Goal: Task Accomplishment & Management: Use online tool/utility

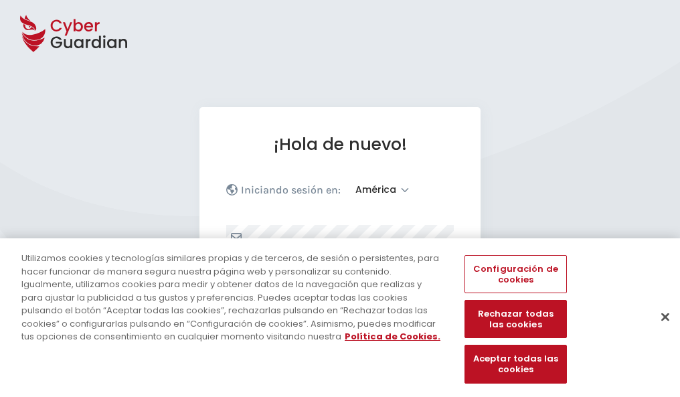
select select "América"
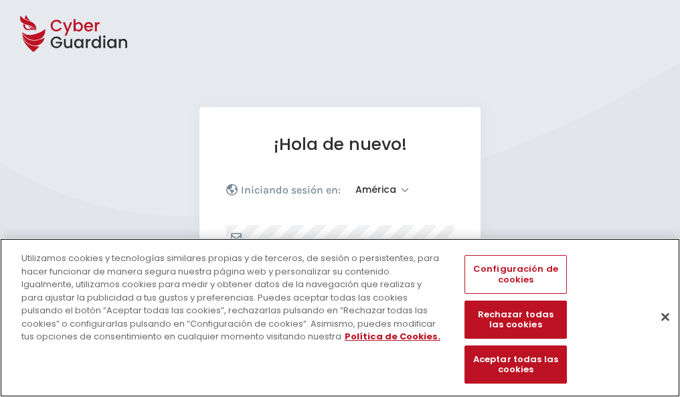
scroll to position [175, 0]
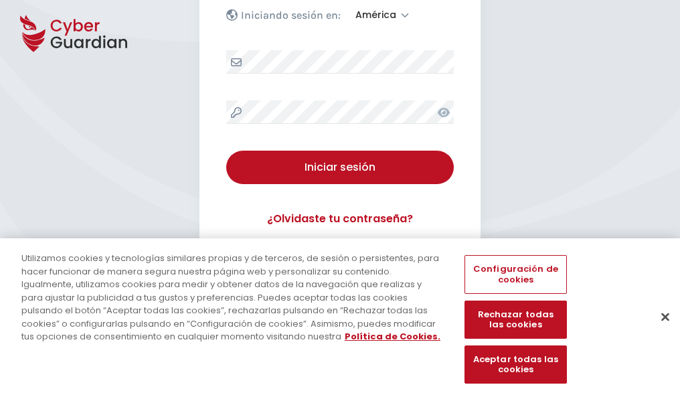
click at [659, 331] on button "Cerrar" at bounding box center [665, 316] width 29 height 29
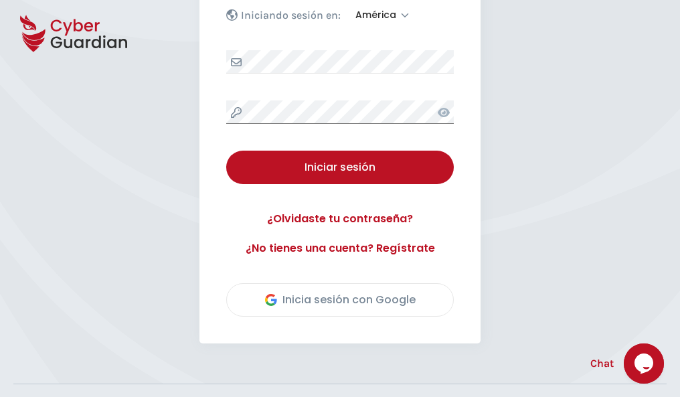
scroll to position [304, 0]
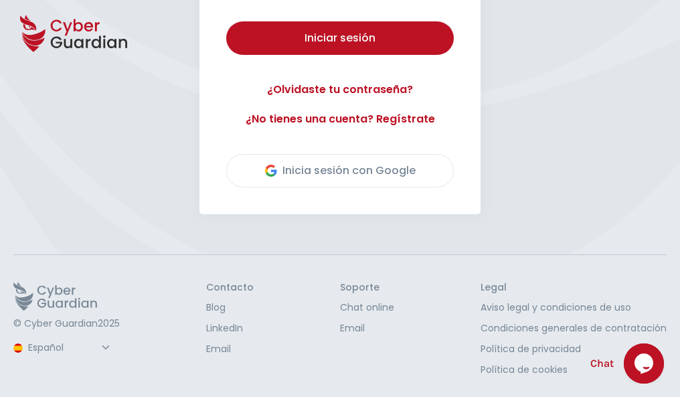
click at [226, 21] on button "Iniciar sesión" at bounding box center [340, 37] width 228 height 33
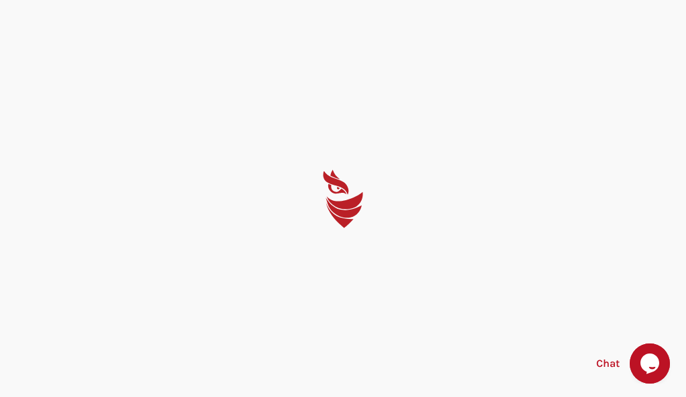
select select "English"
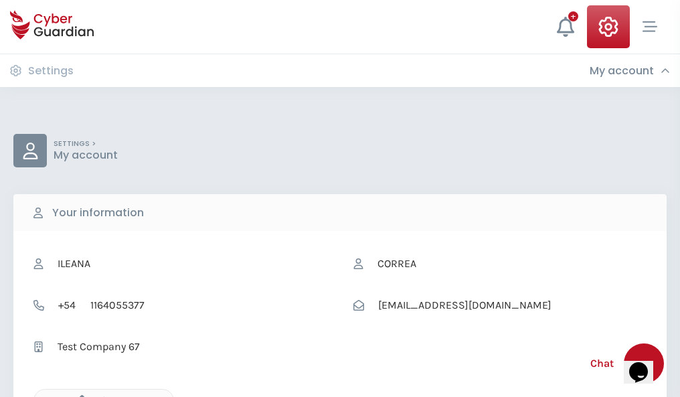
click at [78, 396] on icon "button" at bounding box center [78, 400] width 11 height 11
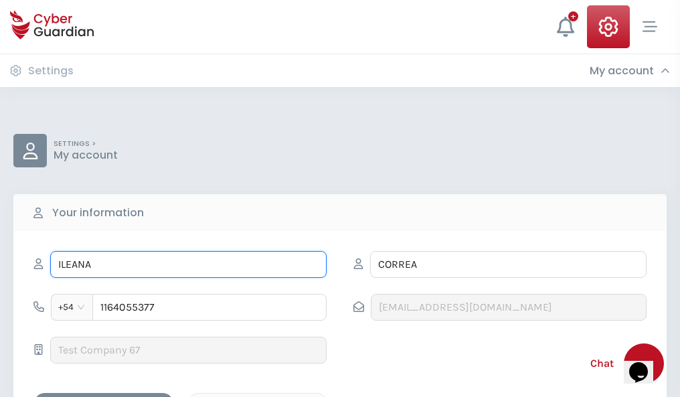
click at [188, 264] on input "ILEANA" at bounding box center [188, 264] width 277 height 27
type input "I"
type input "Emilia"
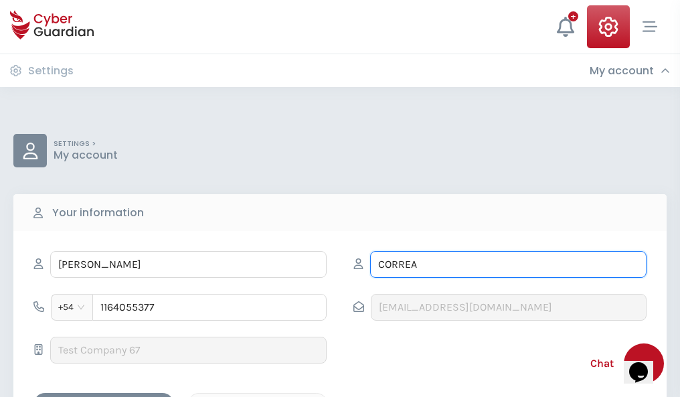
click at [508, 264] on input "CORREA" at bounding box center [508, 264] width 277 height 27
type input "C"
type input "Arellano"
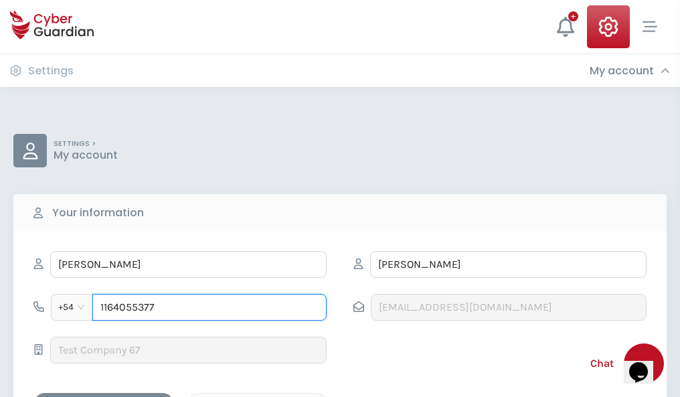
click at [210, 307] on input "1164055377" at bounding box center [209, 307] width 234 height 27
type input "1"
type input "4838287502"
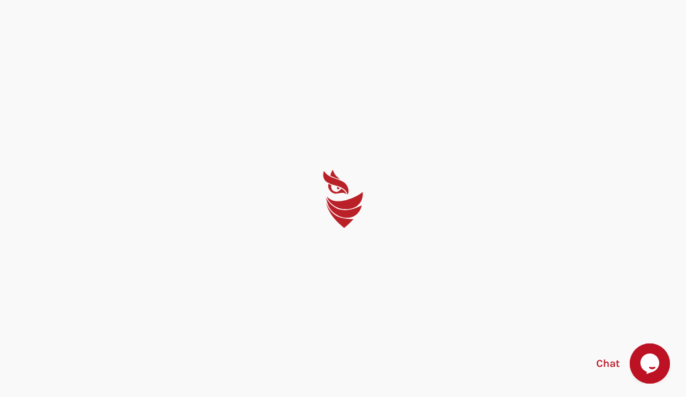
select select "English"
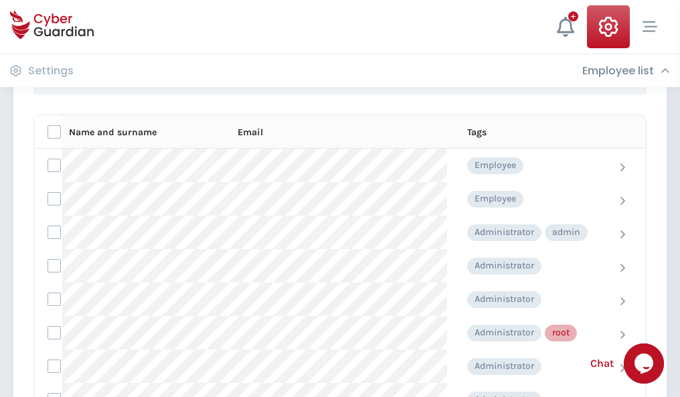
scroll to position [674, 0]
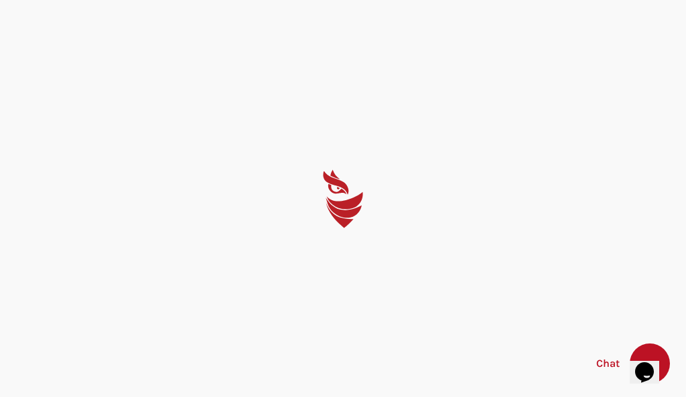
select select "English"
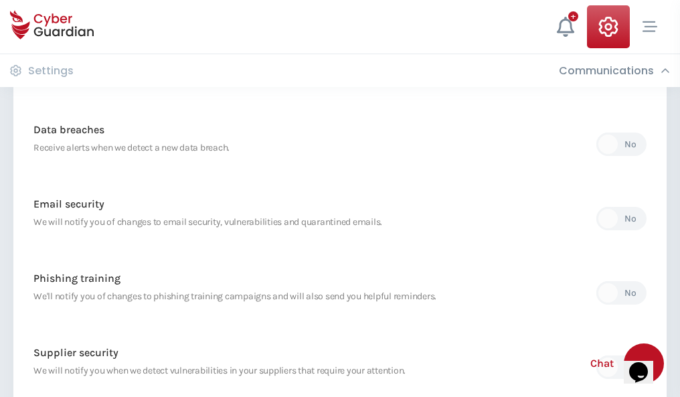
scroll to position [705, 0]
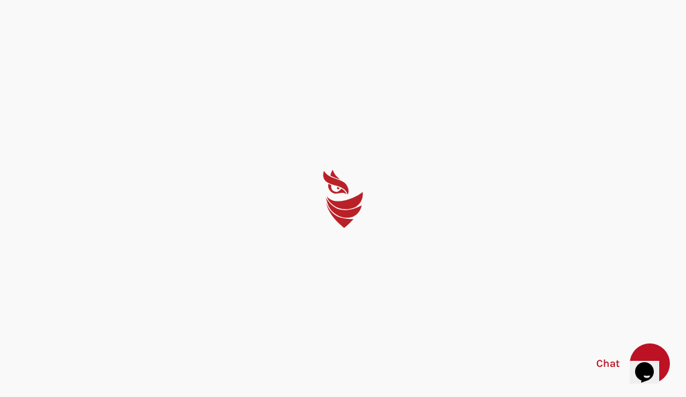
select select "English"
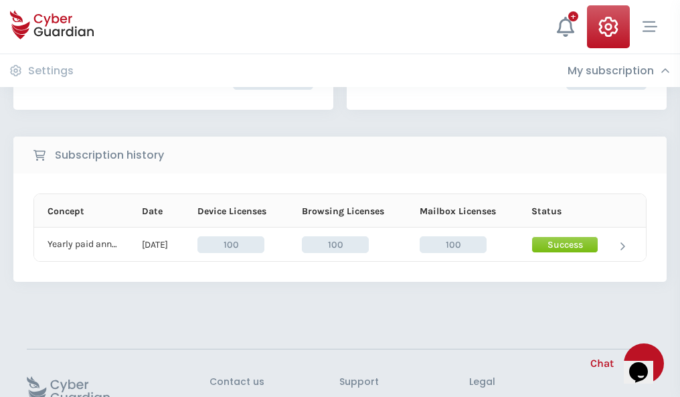
scroll to position [339, 0]
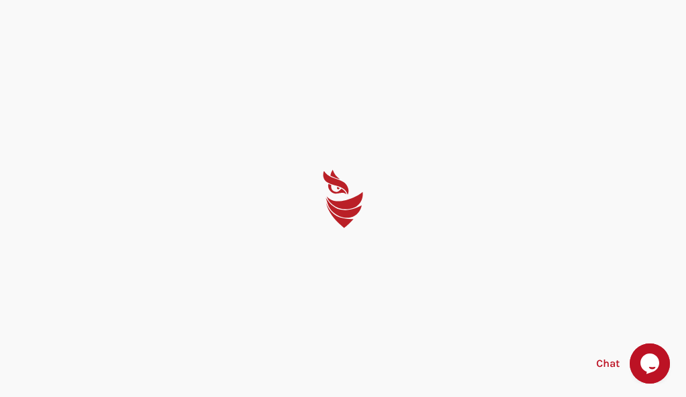
select select "English"
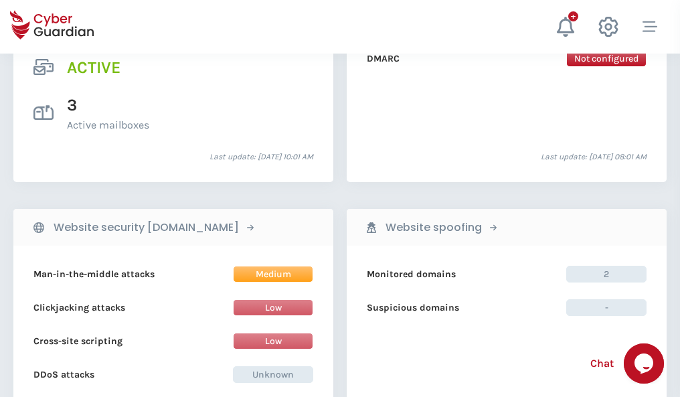
scroll to position [1361, 0]
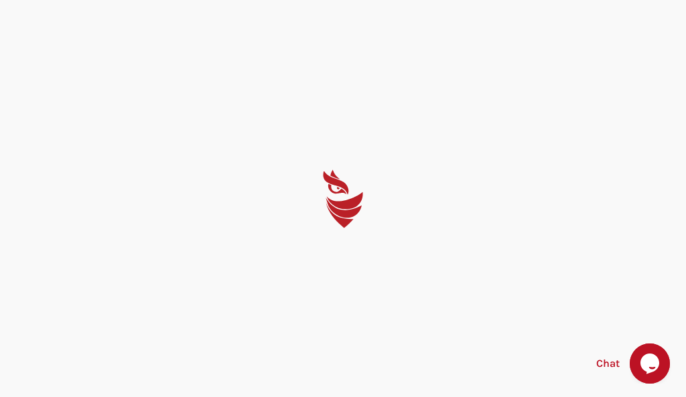
select select "English"
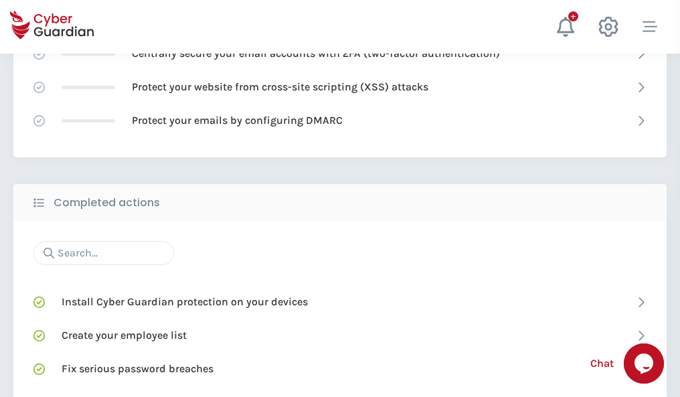
scroll to position [892, 0]
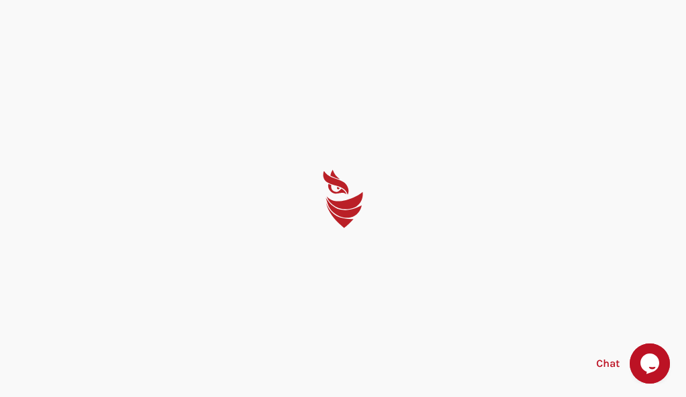
select select "English"
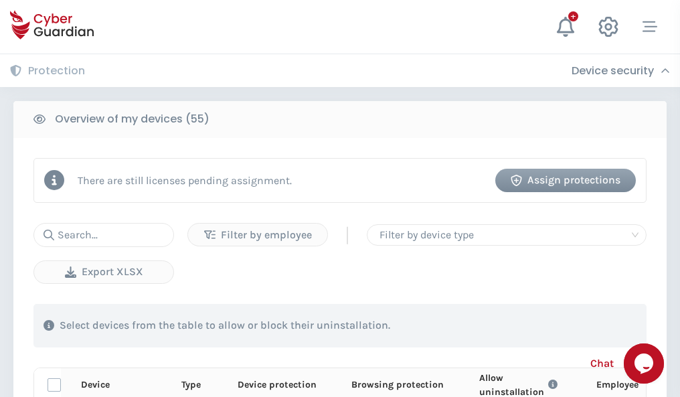
scroll to position [1167, 0]
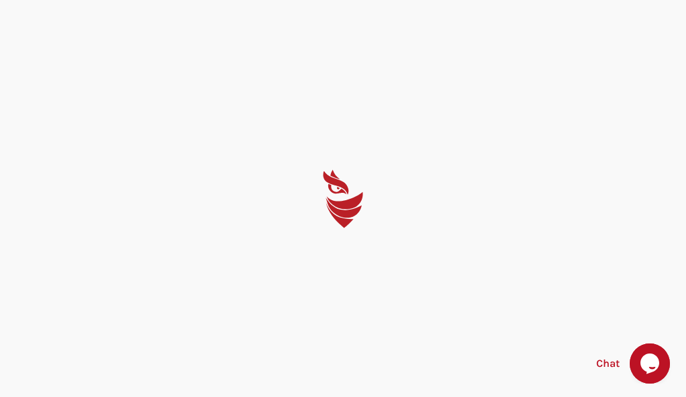
select select "English"
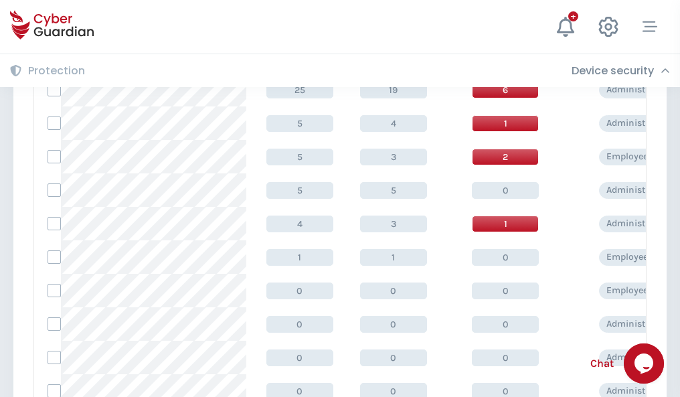
scroll to position [675, 0]
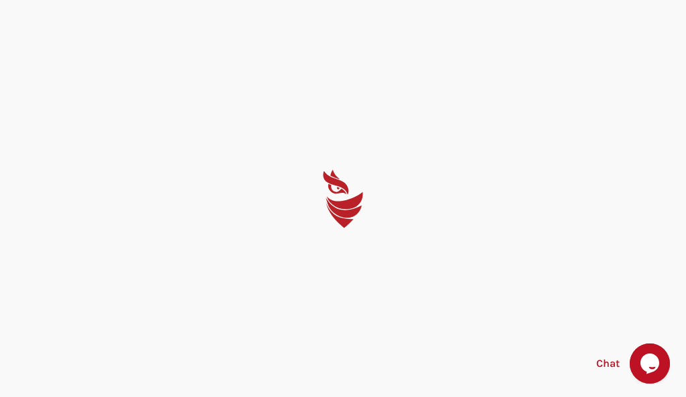
select select "English"
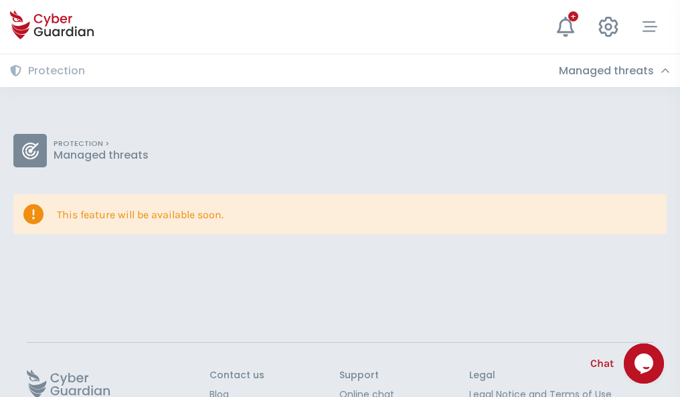
scroll to position [87, 0]
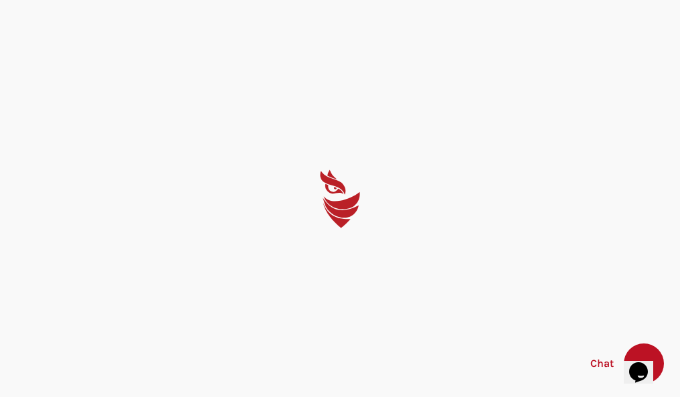
select select "English"
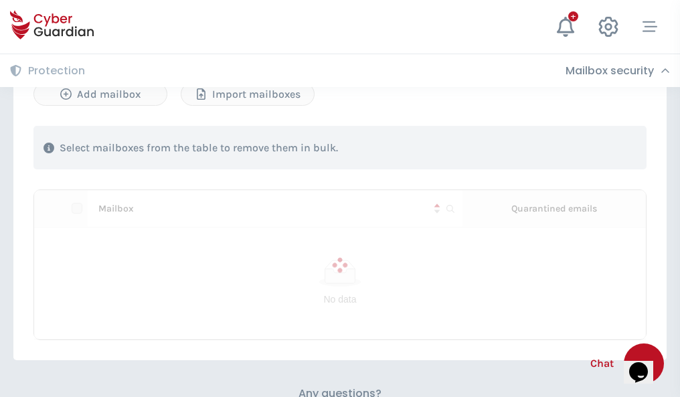
scroll to position [573, 0]
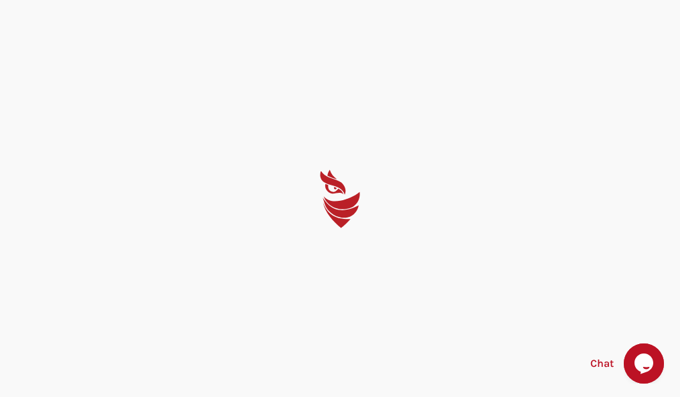
select select "English"
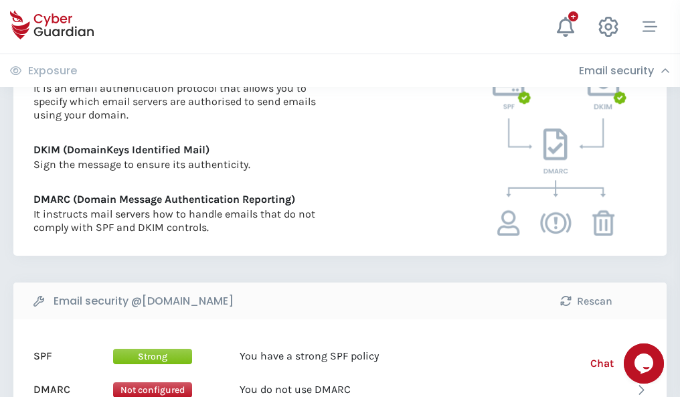
scroll to position [722, 0]
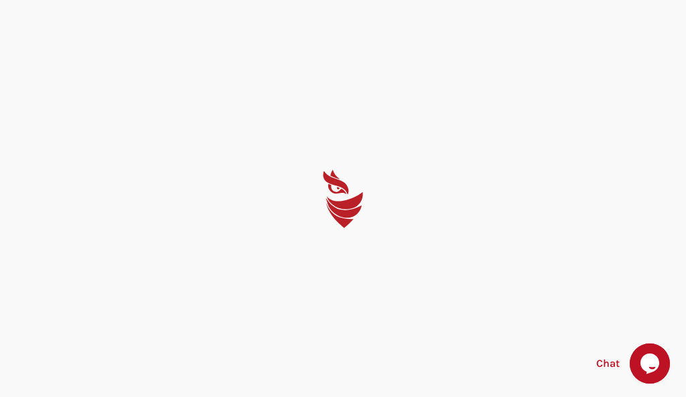
select select "English"
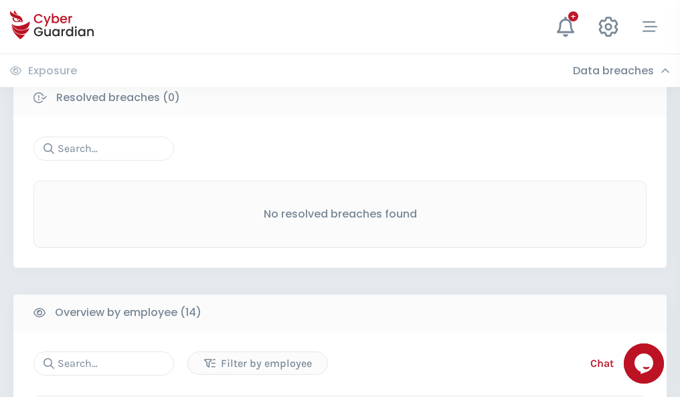
scroll to position [1209, 0]
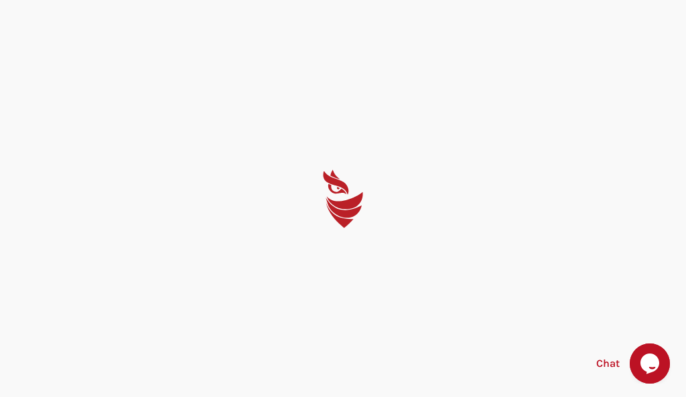
select select "English"
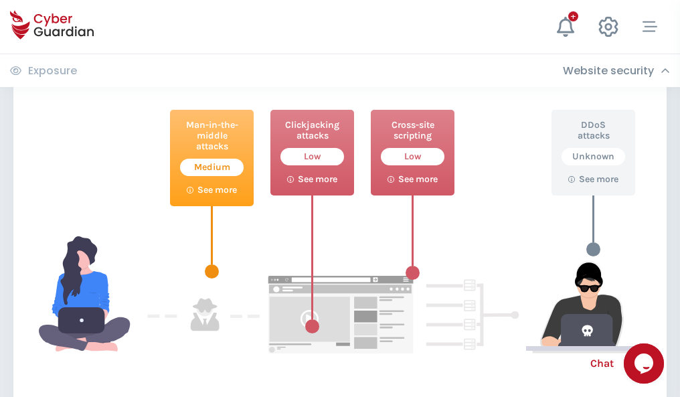
scroll to position [729, 0]
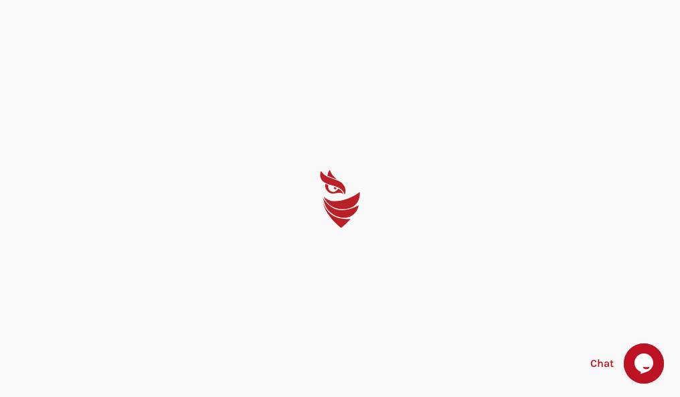
select select "English"
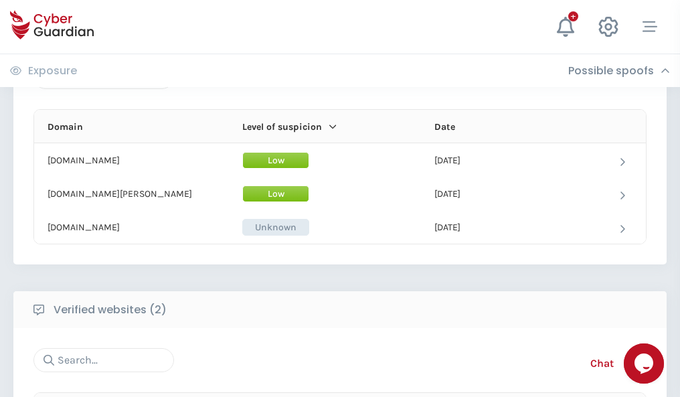
scroll to position [803, 0]
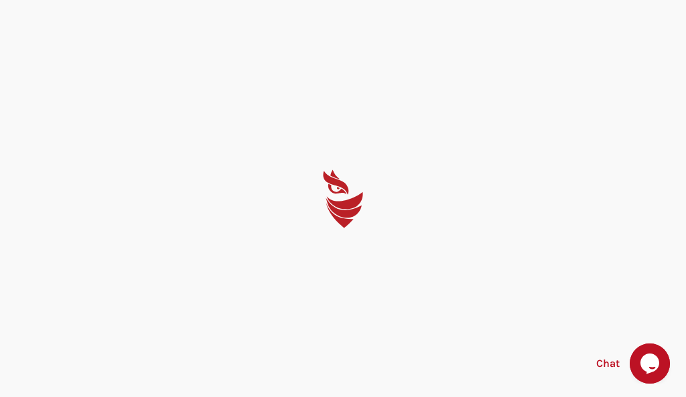
select select "English"
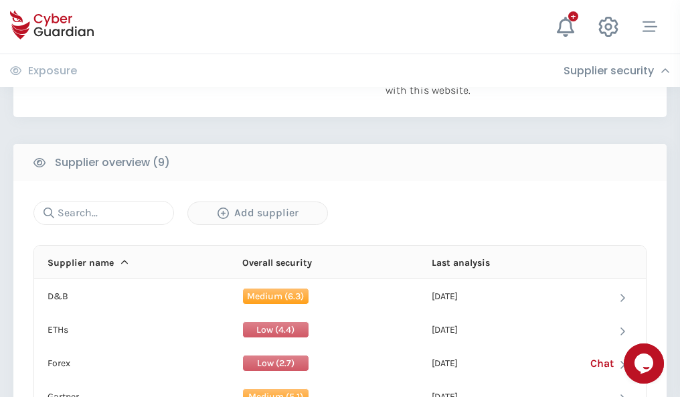
scroll to position [934, 0]
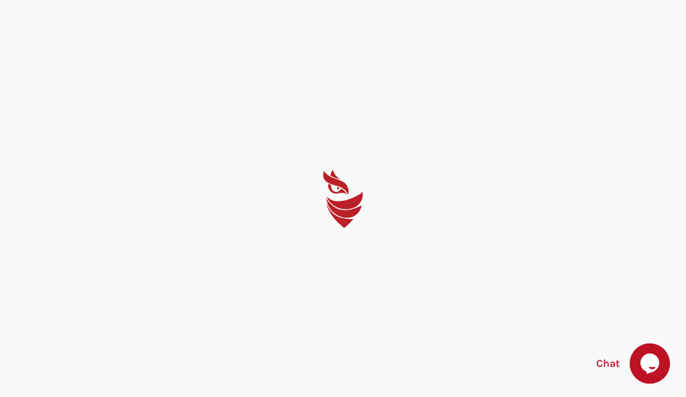
select select "English"
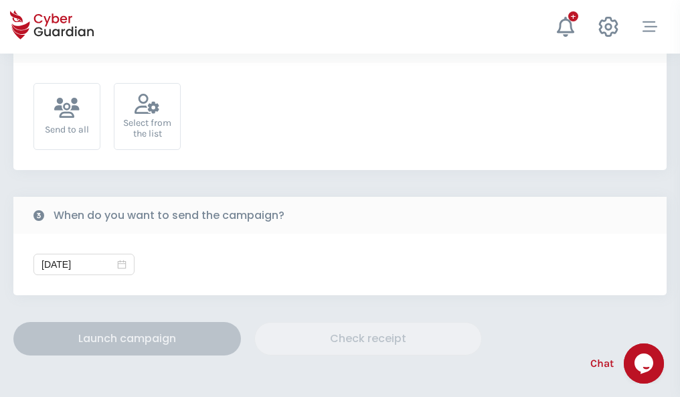
scroll to position [490, 0]
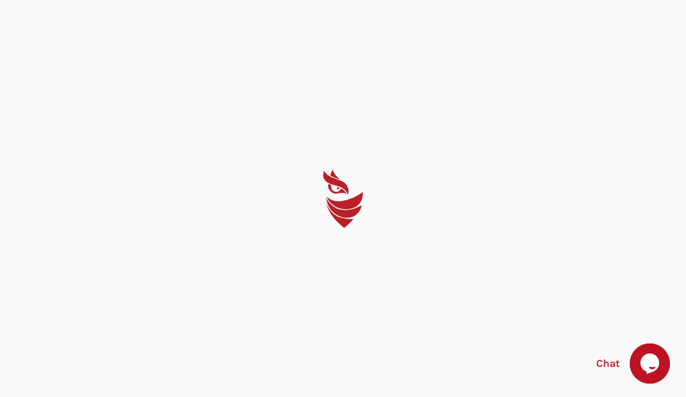
select select "English"
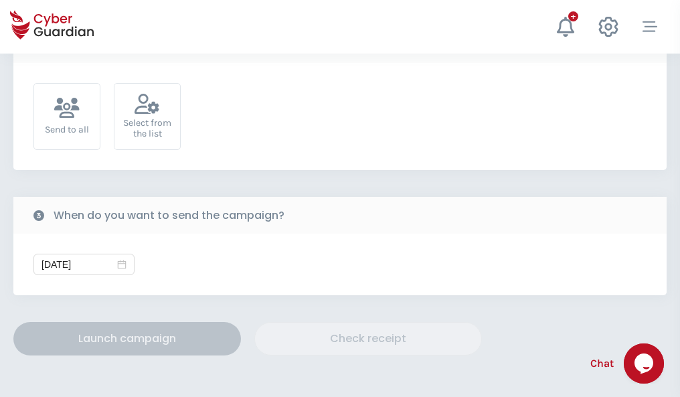
scroll to position [490, 0]
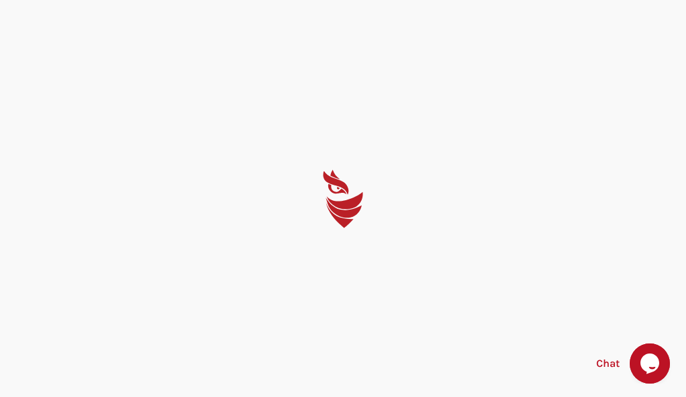
select select "English"
